Goal: Task Accomplishment & Management: Manage account settings

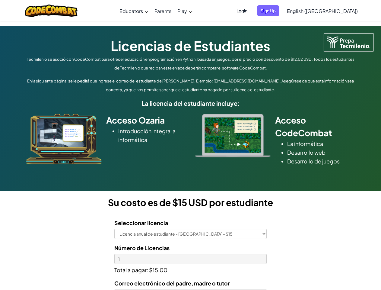
click at [191, 145] on div at bounding box center [233, 135] width 85 height 43
click at [251, 11] on span "Login" at bounding box center [242, 10] width 18 height 11
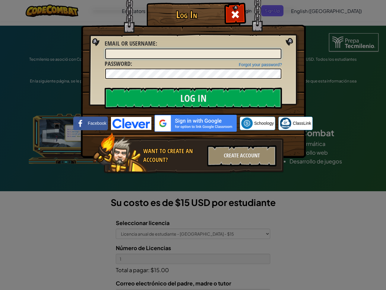
click at [278, 49] on input "Email or Username :" at bounding box center [193, 54] width 176 height 10
click at [305, 11] on div "Log In Unknown Error Email or Username : Forgot your password? Password : Log I…" at bounding box center [193, 145] width 386 height 290
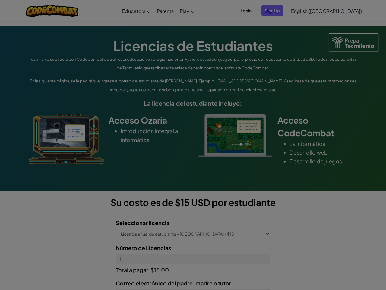
click at [305, 11] on div "Log In Unknown Error Email or Username : Forgot your password? Password : Log I…" at bounding box center [193, 145] width 386 height 290
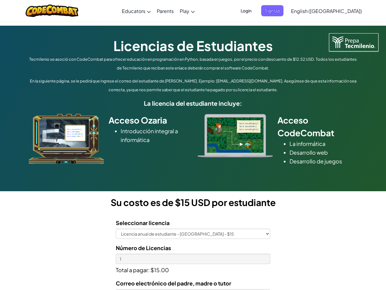
click at [337, 11] on div at bounding box center [193, 145] width 386 height 290
